Goal: Feedback & Contribution: Submit feedback/report problem

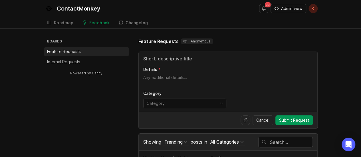
click at [295, 10] on span "Admin view" at bounding box center [291, 9] width 21 height 6
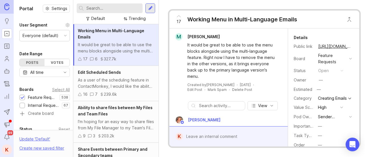
click at [92, 8] on input "text" at bounding box center [113, 8] width 54 height 6
type input "sms"
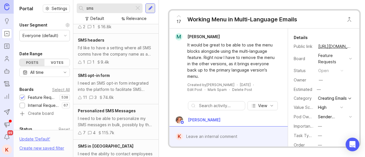
scroll to position [168, 0]
click at [116, 80] on div "I need an SMS opt-in form integrated into the platform to facilitate SMS commun…" at bounding box center [116, 86] width 76 height 13
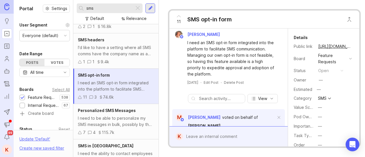
scroll to position [217, 0]
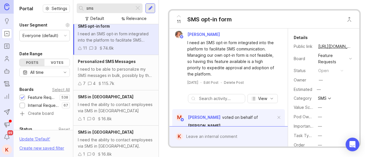
click at [123, 66] on div "I need to be able to personalize my SMS messages in bulk, possibly by the use o…" at bounding box center [116, 72] width 76 height 13
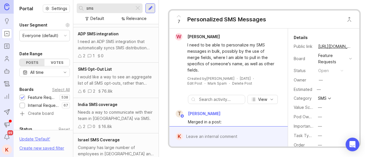
scroll to position [421, 0]
click at [128, 74] on div "I would like a way to see an aggregate list of all SMS opt-outs, rather than ha…" at bounding box center [116, 80] width 76 height 13
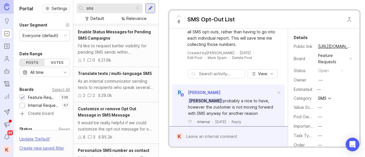
scroll to position [1044, 0]
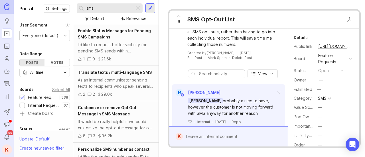
click at [127, 119] on div "It would be really helpful if we could customize the opt-out message for our SM…" at bounding box center [116, 125] width 76 height 13
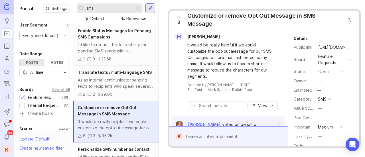
scroll to position [4, 0]
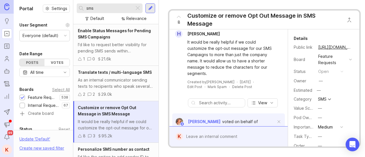
click at [178, 17] on icon at bounding box center [178, 16] width 7 height 7
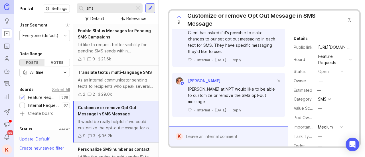
scroll to position [189, 0]
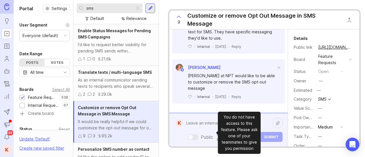
click at [206, 133] on div "Public Mentioned admins will be notified. Submit" at bounding box center [233, 130] width 100 height 24
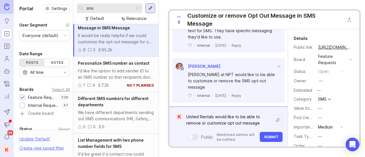
scroll to position [1130, 0]
type textarea "United Rentals would like to be able to remove or customize opt out message"
click at [274, 135] on span "Submit" at bounding box center [271, 137] width 14 height 4
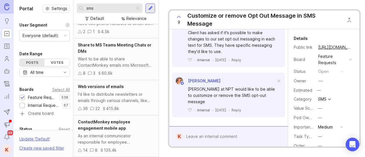
scroll to position [1272, 0]
